Goal: Navigation & Orientation: Find specific page/section

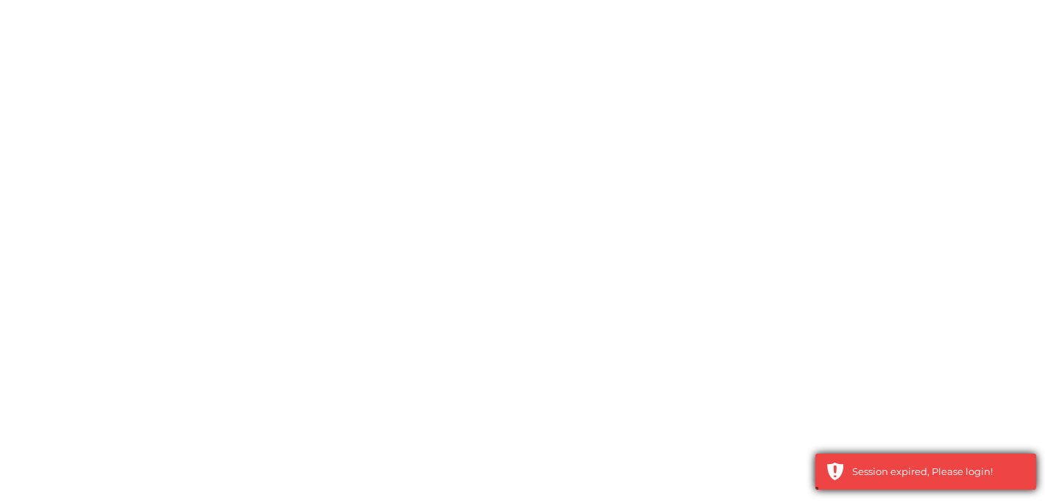
click at [945, 465] on div "Session expired, Please login!" at bounding box center [939, 472] width 173 height 15
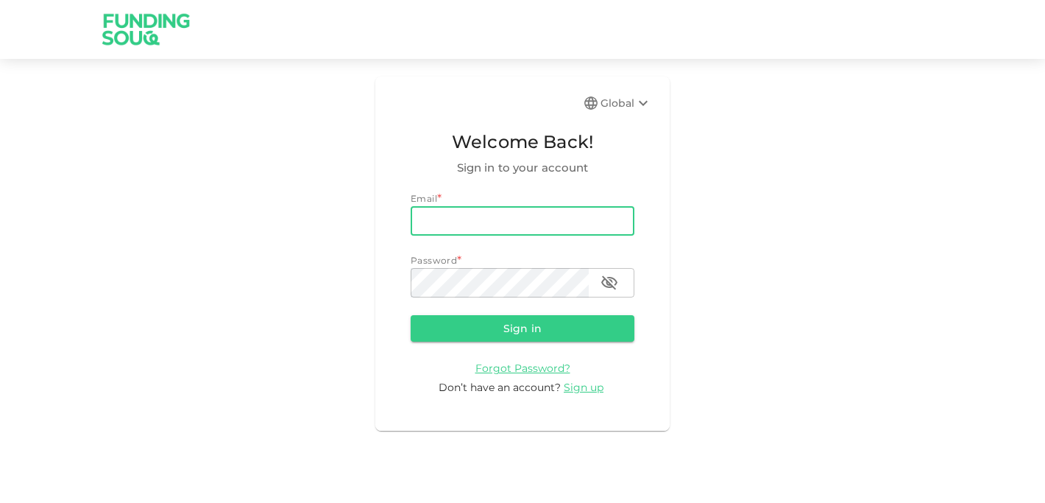
click at [486, 230] on input "email" at bounding box center [523, 220] width 224 height 29
type input "[EMAIL_ADDRESS][DOMAIN_NAME]"
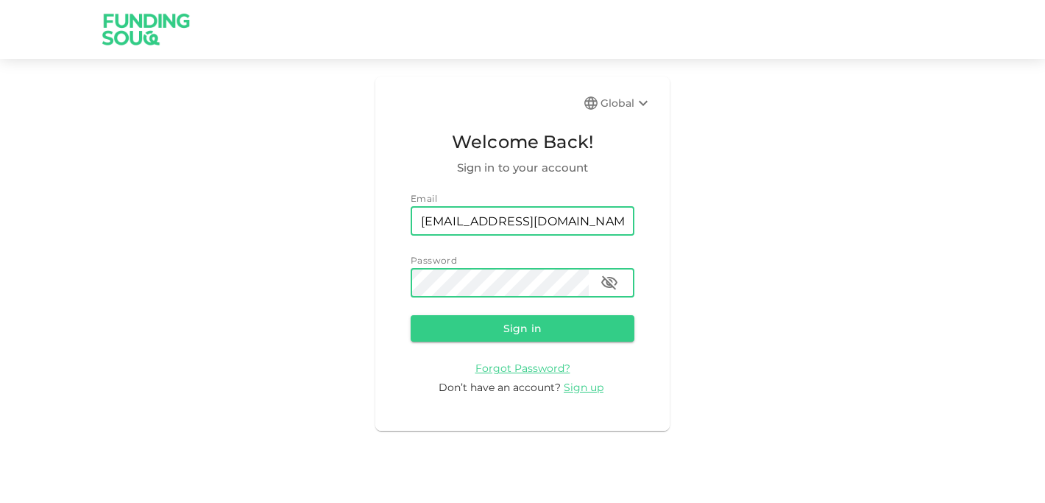
click at [411, 315] on button "Sign in" at bounding box center [523, 328] width 224 height 27
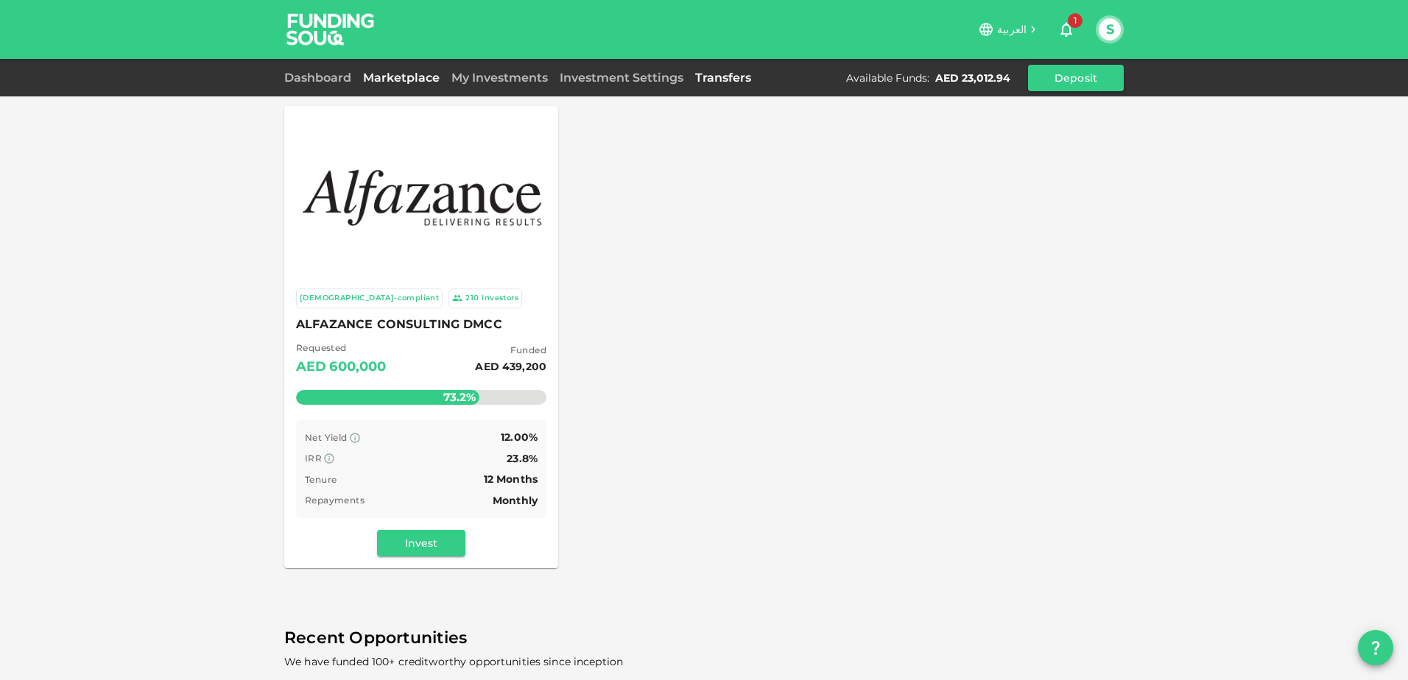
click at [708, 75] on link "Transfers" at bounding box center [723, 78] width 68 height 14
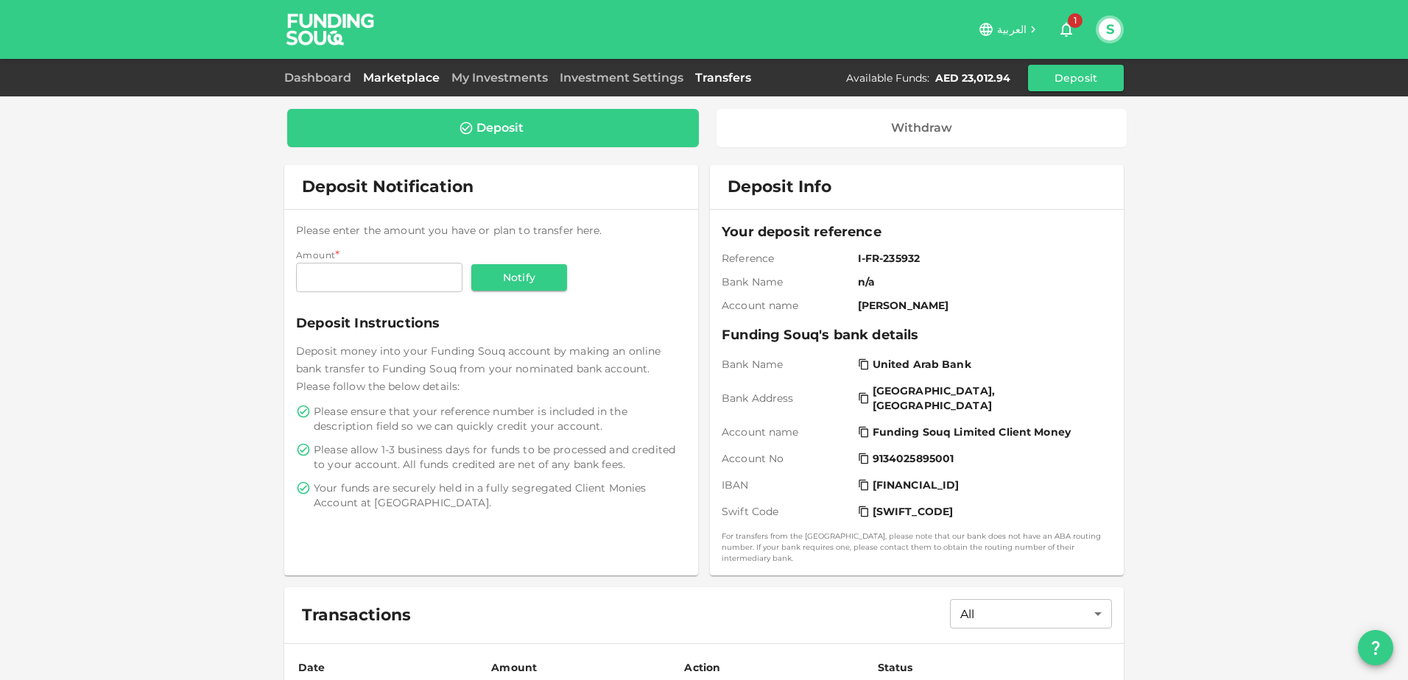
click at [406, 76] on link "Marketplace" at bounding box center [401, 78] width 88 height 14
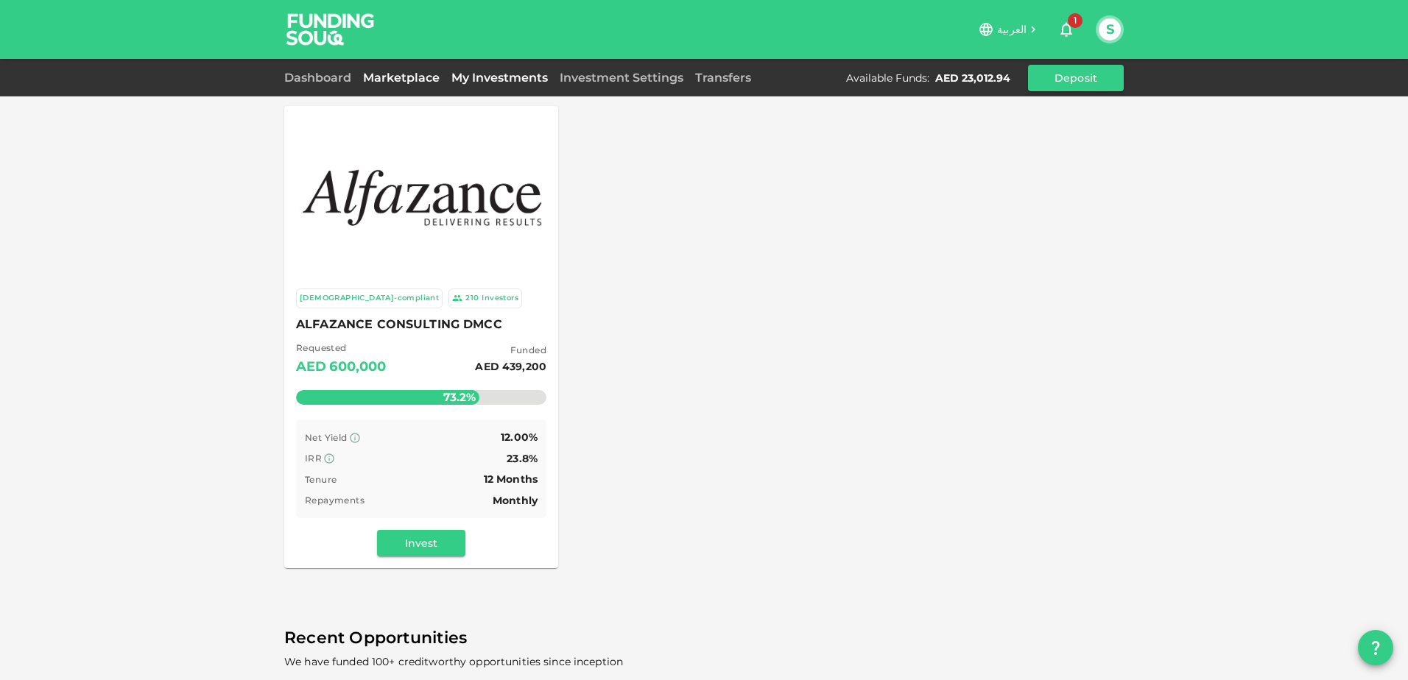
click at [488, 78] on link "My Investments" at bounding box center [499, 78] width 108 height 14
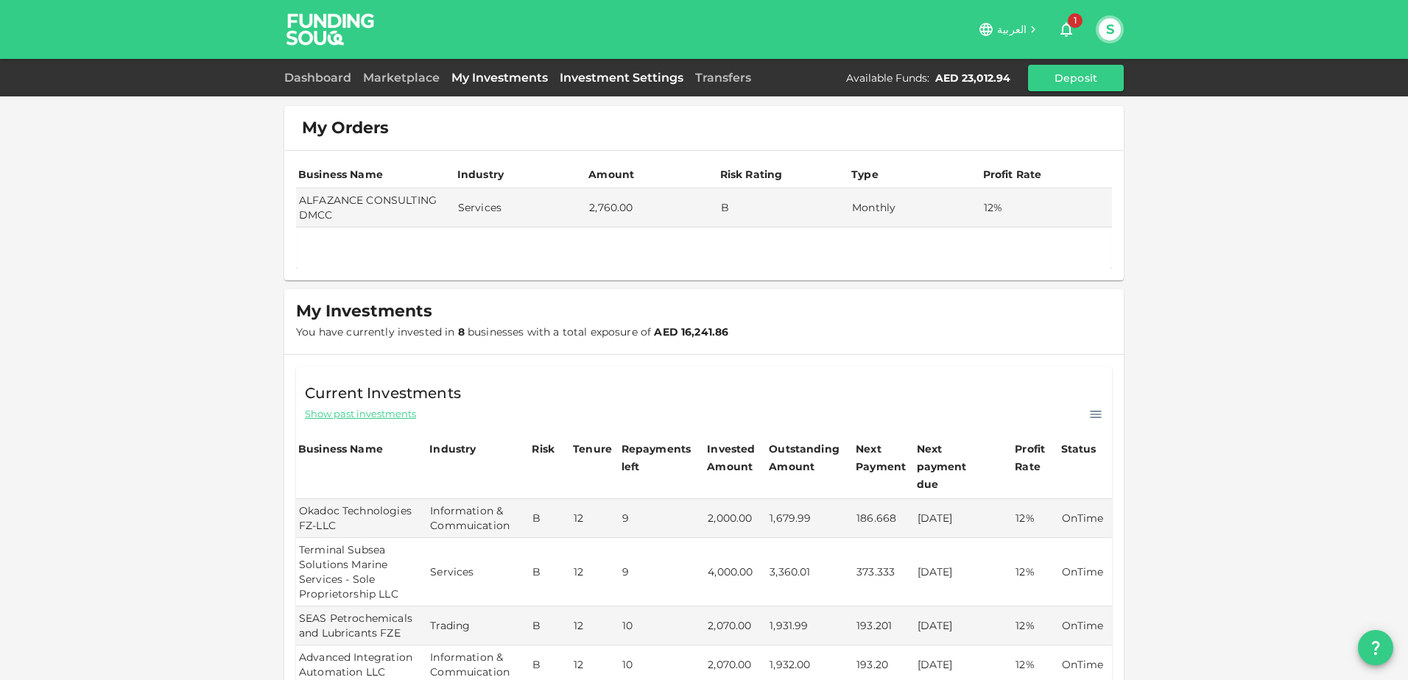
click at [592, 77] on link "Investment Settings" at bounding box center [621, 78] width 135 height 14
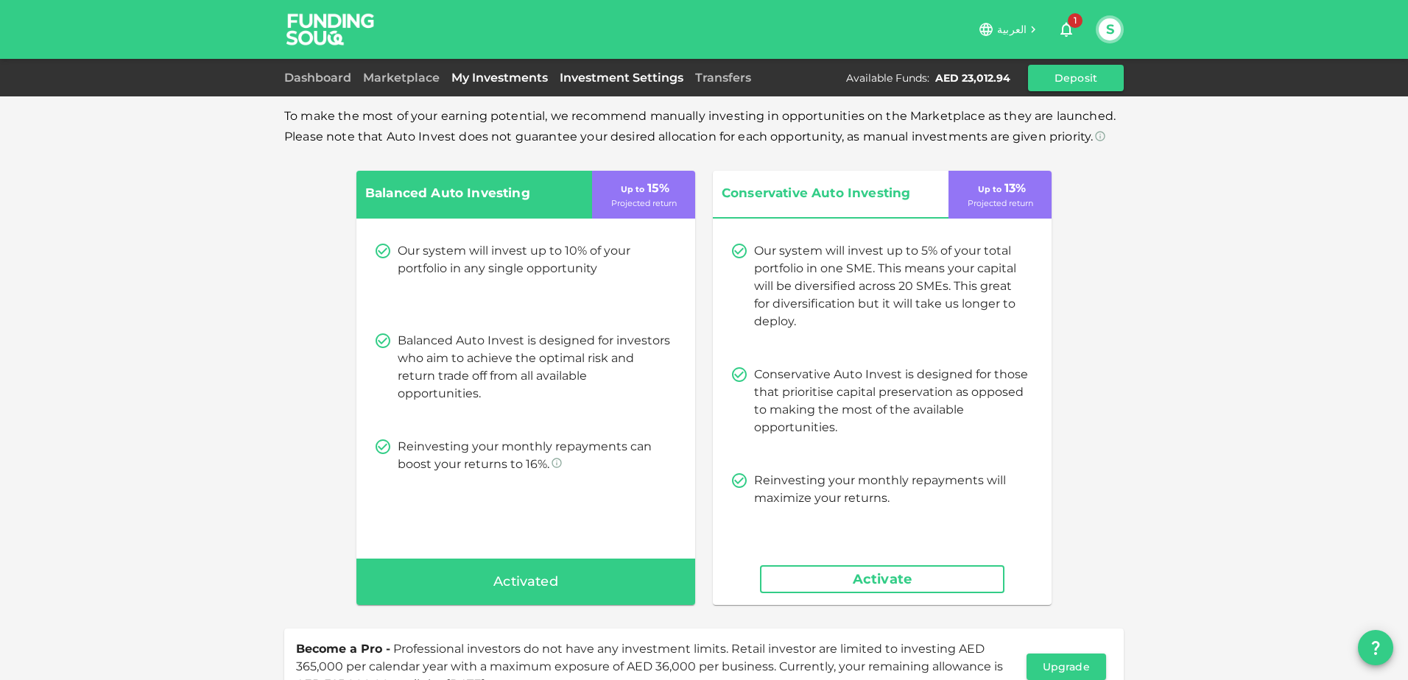
click at [515, 76] on link "My Investments" at bounding box center [499, 78] width 108 height 14
